Goal: Task Accomplishment & Management: Complete application form

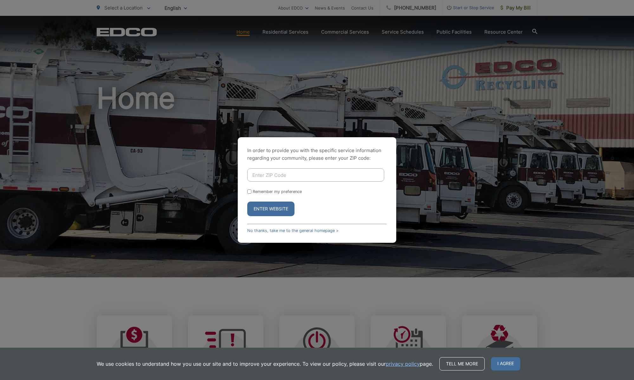
click at [262, 176] on input "Enter ZIP Code" at bounding box center [315, 174] width 137 height 13
type input "92069"
click at [262, 209] on button "Enter Website" at bounding box center [270, 209] width 47 height 15
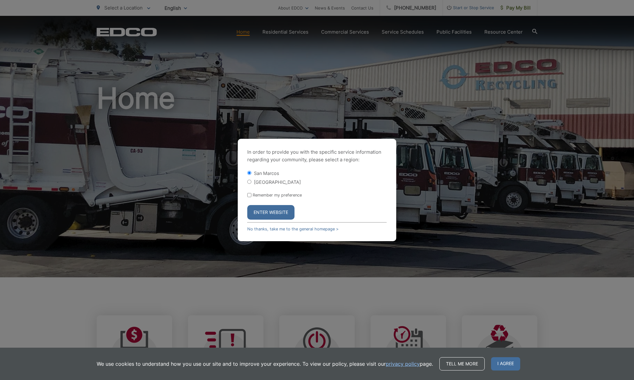
click at [269, 213] on button "Enter Website" at bounding box center [270, 212] width 47 height 15
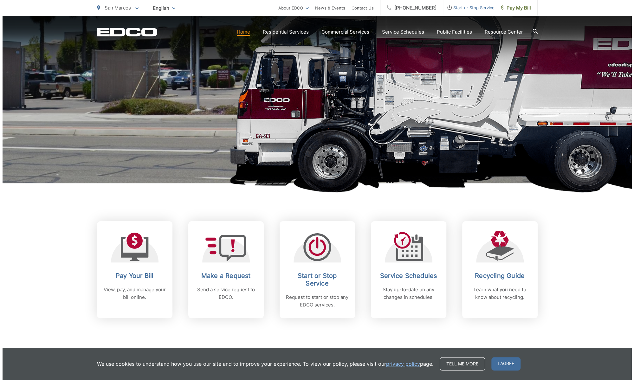
scroll to position [94, 0]
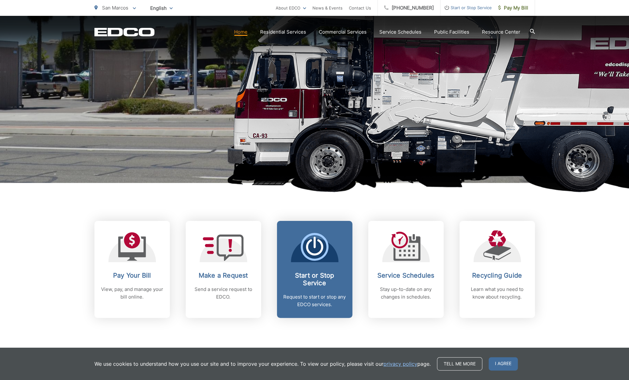
click at [290, 285] on h2 "Start or Stop Service" at bounding box center [314, 279] width 63 height 15
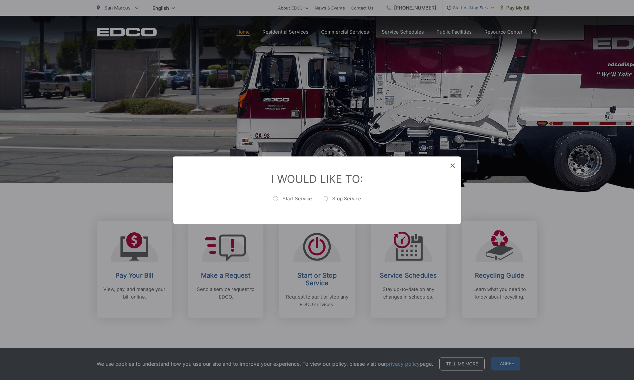
click at [288, 200] on label "Start Service" at bounding box center [292, 201] width 39 height 13
radio input "true"
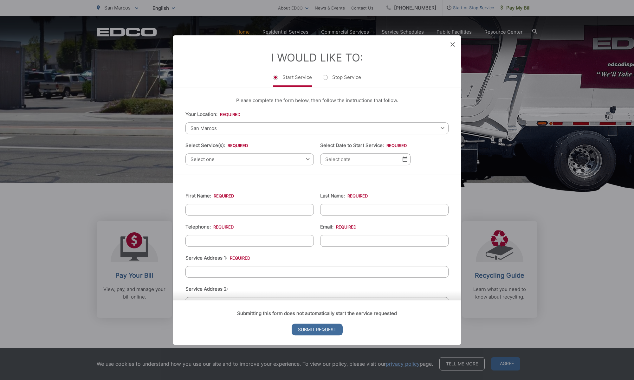
click at [230, 161] on span "Select one" at bounding box center [249, 159] width 128 height 12
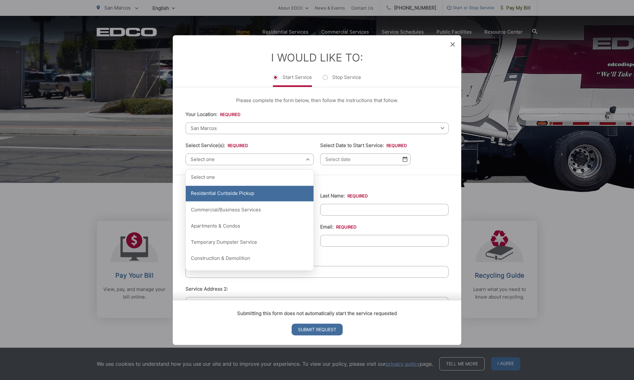
click at [232, 197] on div "Residential Curbside Pickup" at bounding box center [250, 194] width 128 height 16
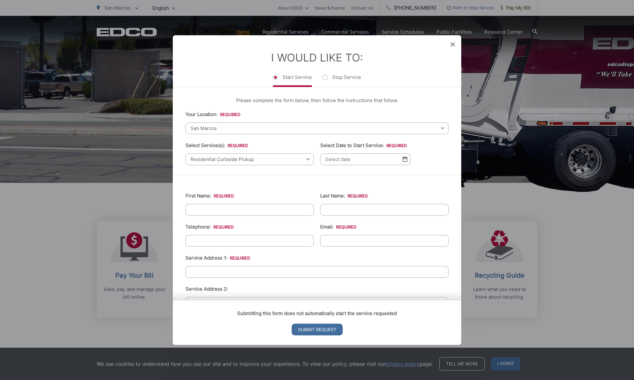
click at [273, 156] on span "Residential Curbside Pickup" at bounding box center [249, 159] width 128 height 12
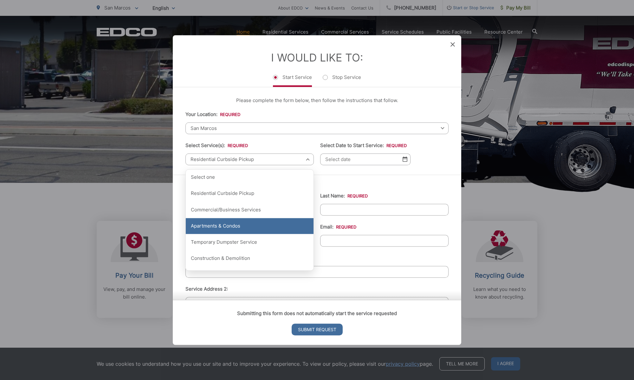
click at [242, 224] on div "Apartments & Condos" at bounding box center [250, 226] width 128 height 16
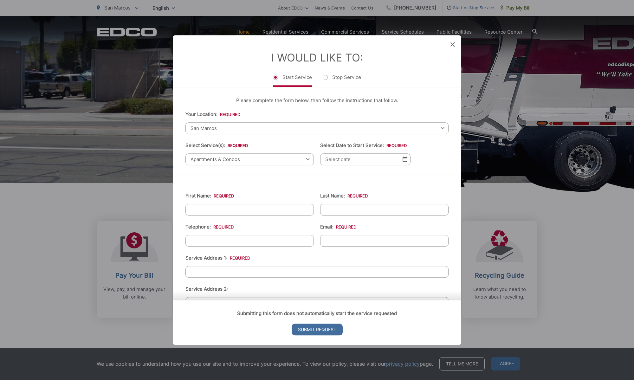
click at [342, 164] on input "Select Date to Start Service: *" at bounding box center [365, 159] width 90 height 12
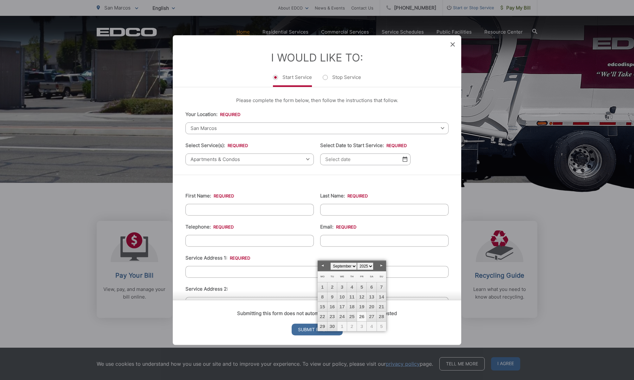
click at [361, 316] on link "26" at bounding box center [362, 317] width 10 height 10
type input "09/26/2025"
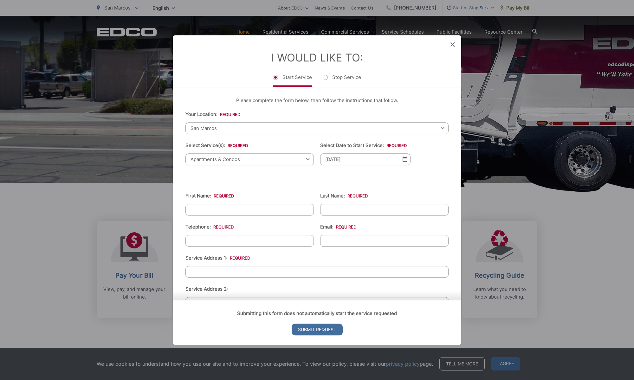
click at [236, 212] on input "First Name: *" at bounding box center [249, 210] width 128 height 12
type input "Victor"
click at [370, 208] on input "Last Name: *" at bounding box center [384, 210] width 128 height 12
type input "Torres"
click at [280, 240] on input "(___) ___-____" at bounding box center [249, 241] width 128 height 12
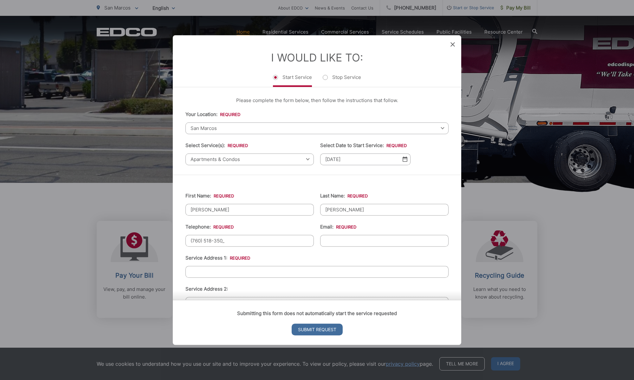
type input "(760) 518-3502"
click at [340, 245] on input "Email: *" at bounding box center [384, 241] width 128 height 12
type input "Letsgovic27@gmail.com"
click at [252, 273] on input "Service Address 1: *" at bounding box center [316, 272] width 263 height 12
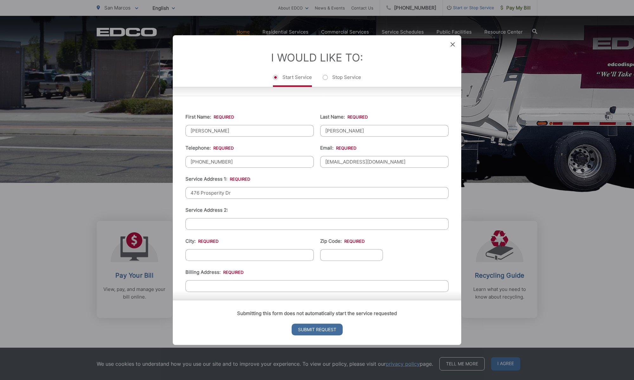
scroll to position [79, 0]
type input "476 Prosperity Dr"
click at [223, 255] on input "City: *" at bounding box center [249, 255] width 128 height 12
type input "San Marcos"
click at [342, 255] on input "Zip Code: *" at bounding box center [351, 255] width 63 height 12
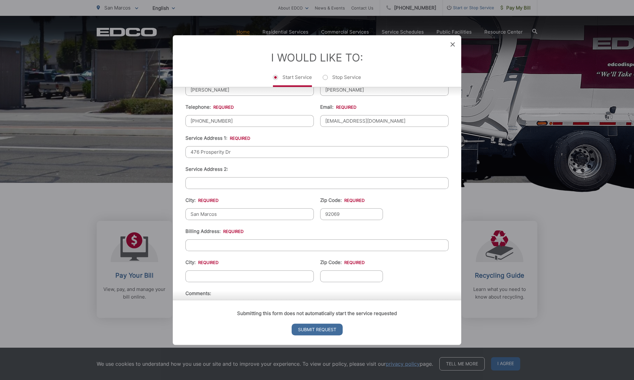
scroll to position [139, 0]
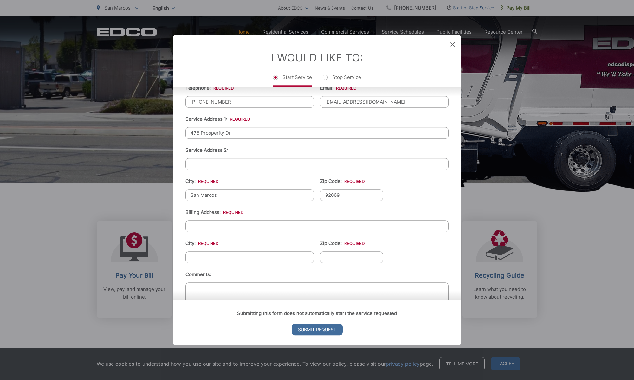
type input "92069"
click at [214, 223] on input "Billing Address: *" at bounding box center [316, 226] width 263 height 12
type input "476 Prosperity Dr"
click at [219, 258] on input "City: *" at bounding box center [249, 257] width 128 height 12
type input "San Marcos"
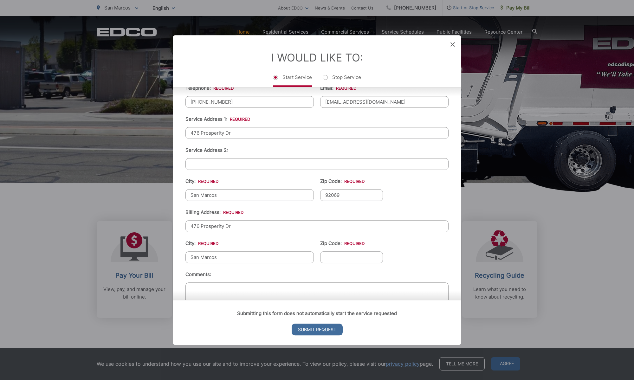
click at [331, 256] on input "Zip Code: *" at bounding box center [351, 257] width 63 height 12
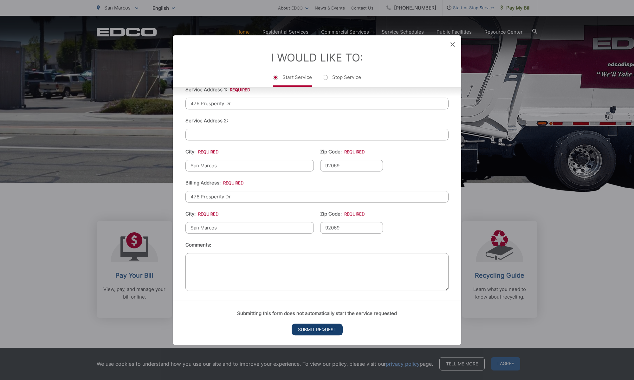
type input "92069"
click at [316, 328] on input "Submit Request" at bounding box center [317, 330] width 51 height 12
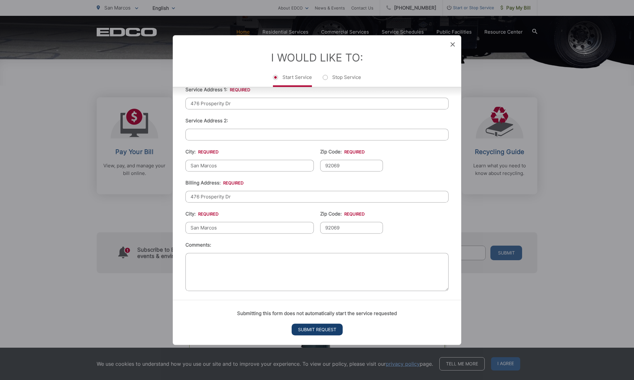
scroll to position [0, 0]
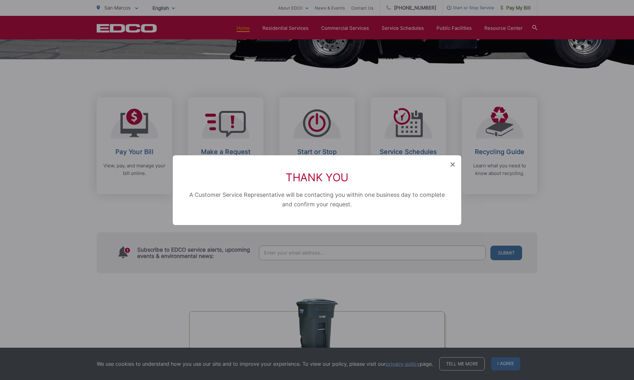
click at [454, 165] on icon at bounding box center [452, 164] width 4 height 4
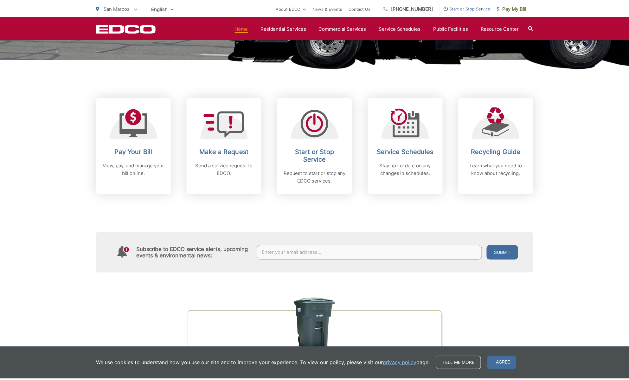
scroll to position [94, 0]
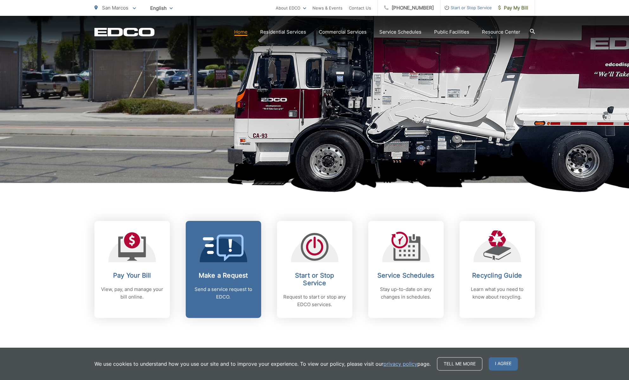
click at [213, 280] on div "Make a Request Send a service request to EDCO." at bounding box center [223, 286] width 63 height 29
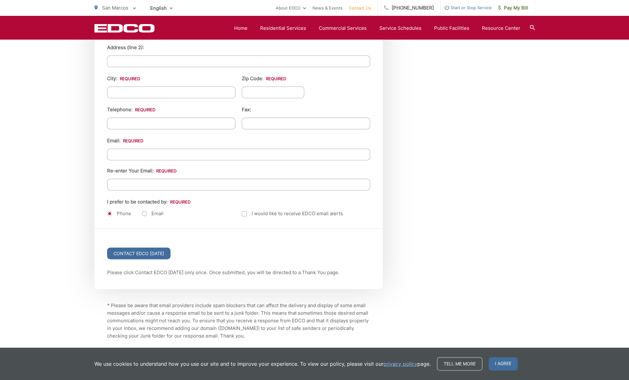
scroll to position [758, 0]
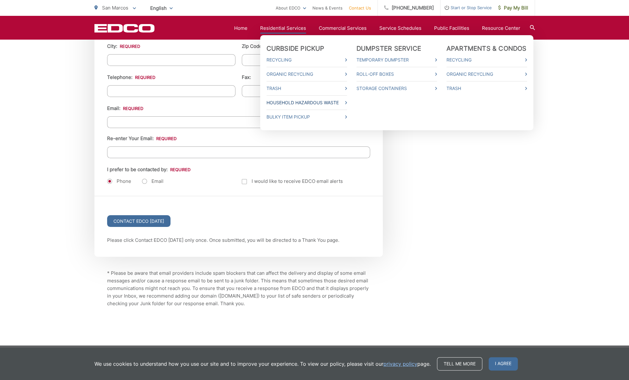
click at [305, 103] on link "Household Hazardous Waste" at bounding box center [307, 103] width 81 height 8
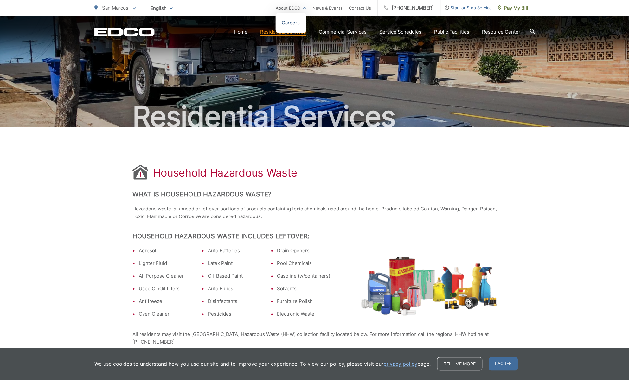
click at [300, 20] on link "Careers" at bounding box center [291, 23] width 18 height 8
